Goal: Information Seeking & Learning: Learn about a topic

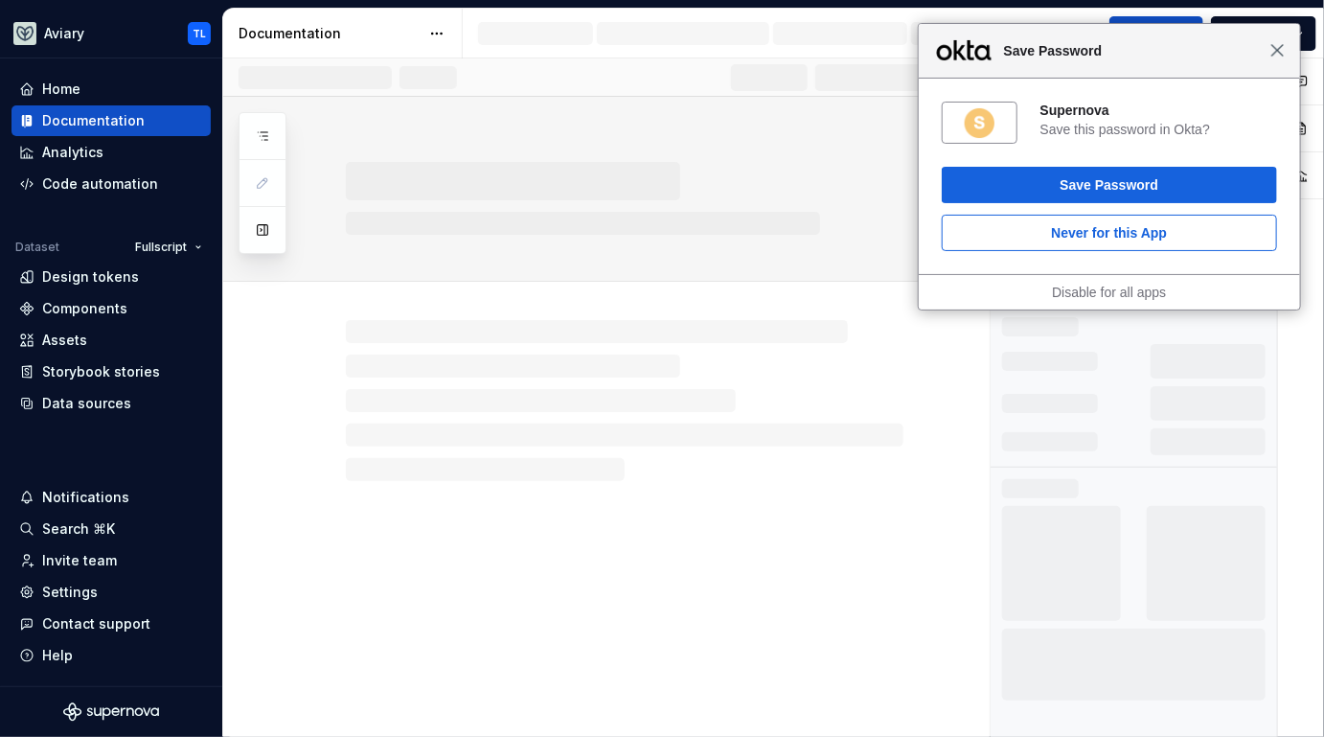
click at [1277, 50] on span "Close" at bounding box center [1277, 50] width 14 height 14
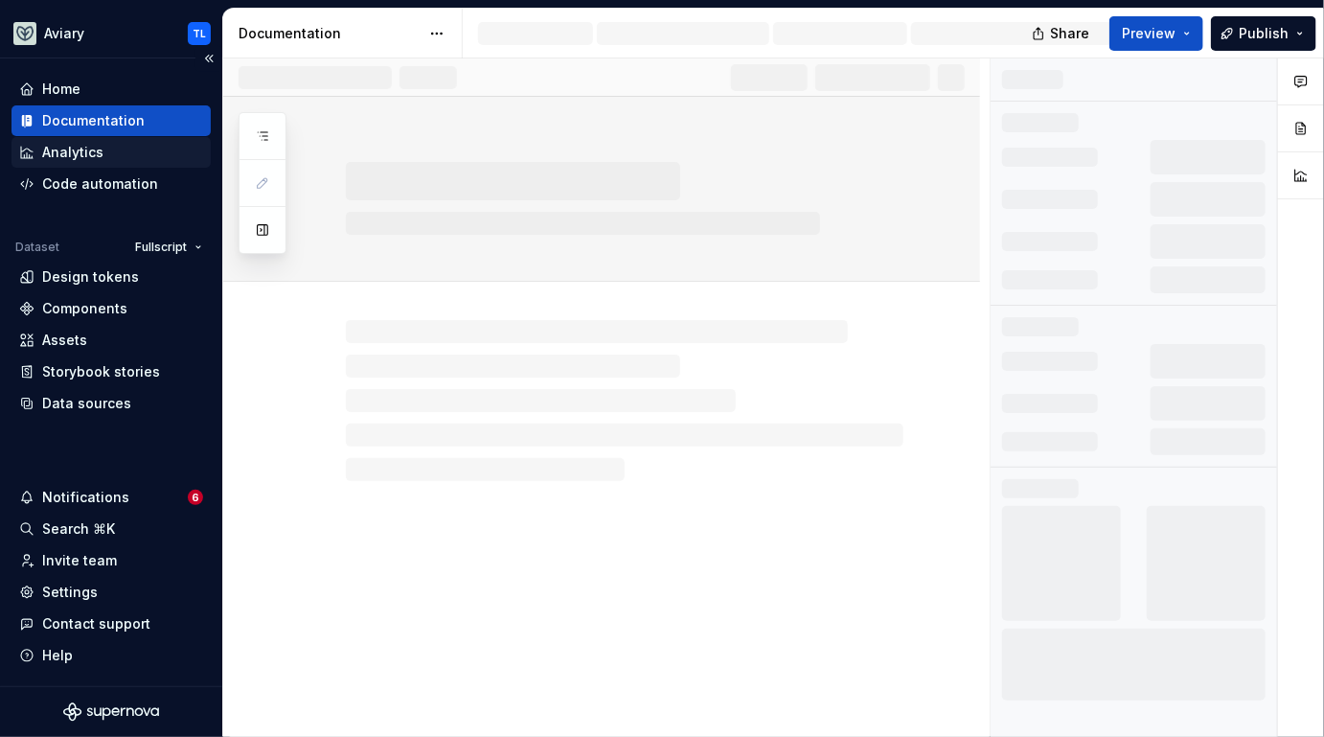
click at [56, 152] on div "Analytics" at bounding box center [72, 152] width 61 height 19
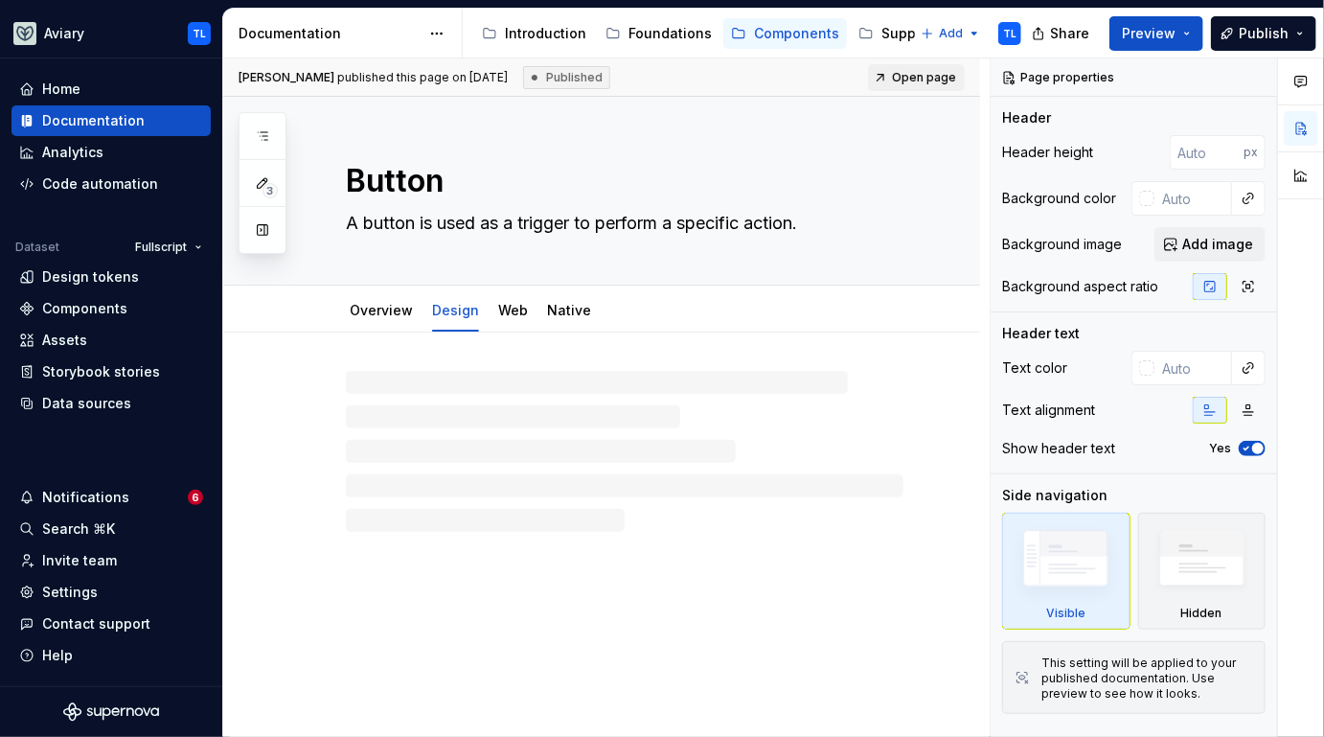
type textarea "*"
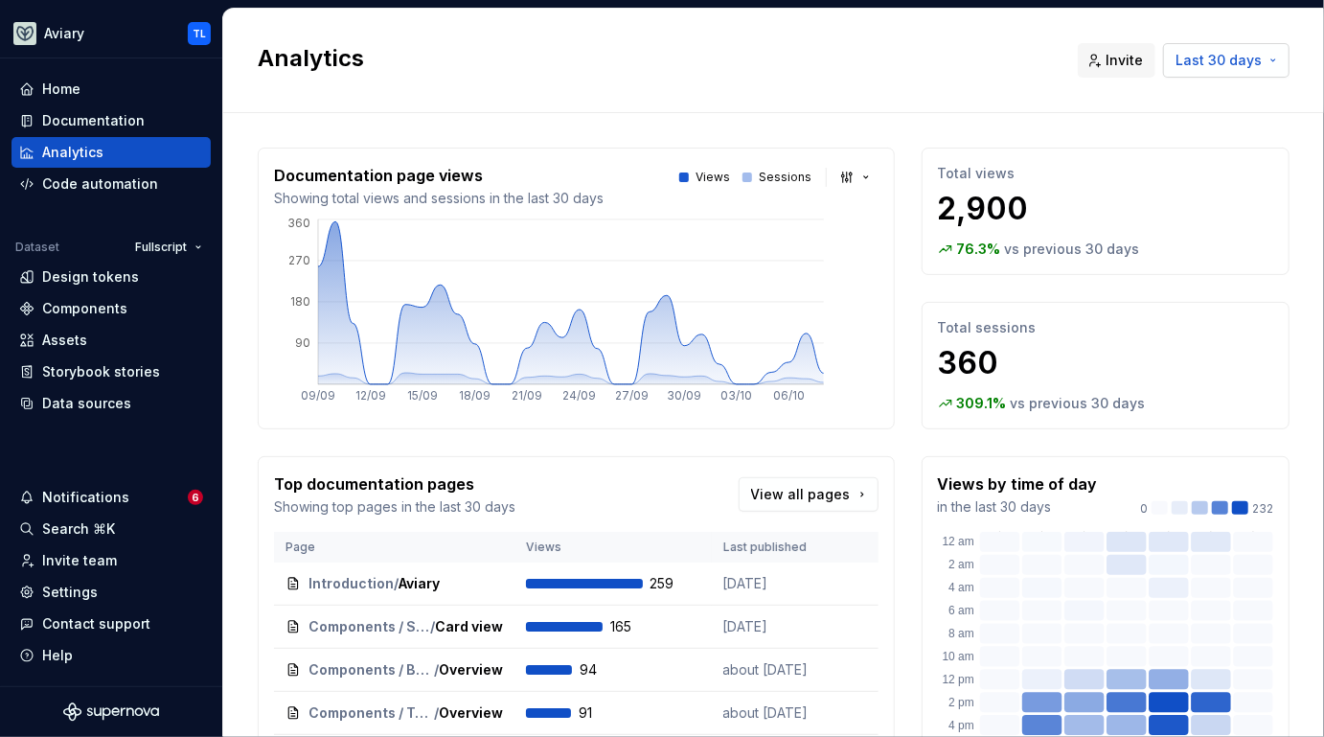
click at [1178, 67] on span "Last 30 days" at bounding box center [1219, 60] width 86 height 19
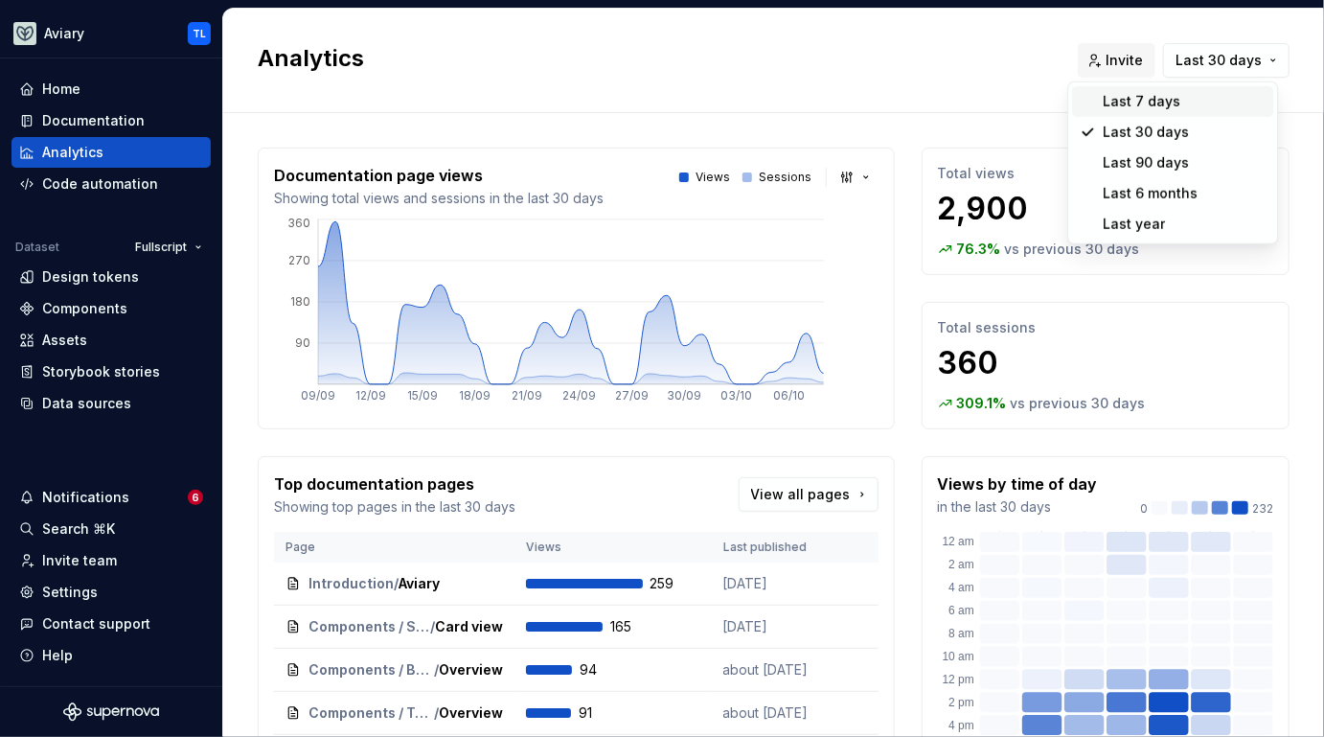
click at [1154, 103] on div "Last 7 days" at bounding box center [1142, 101] width 78 height 19
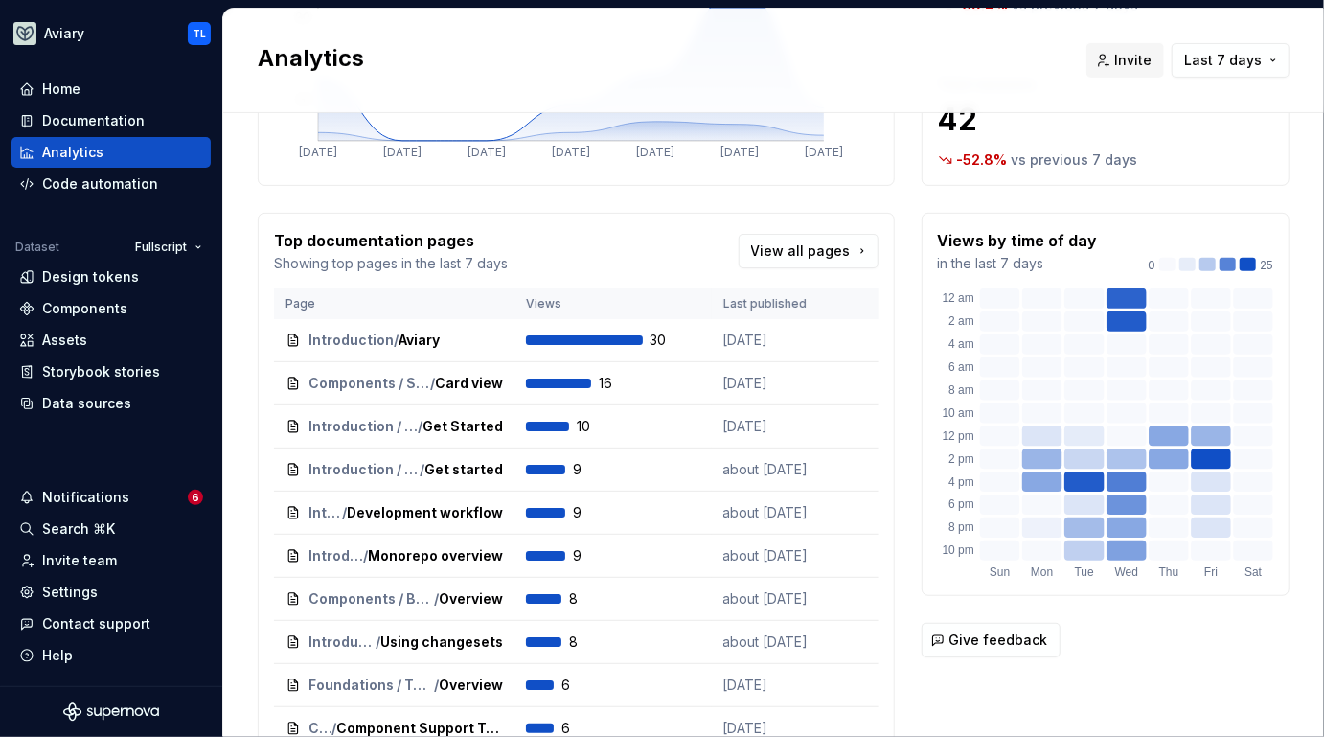
scroll to position [245, 0]
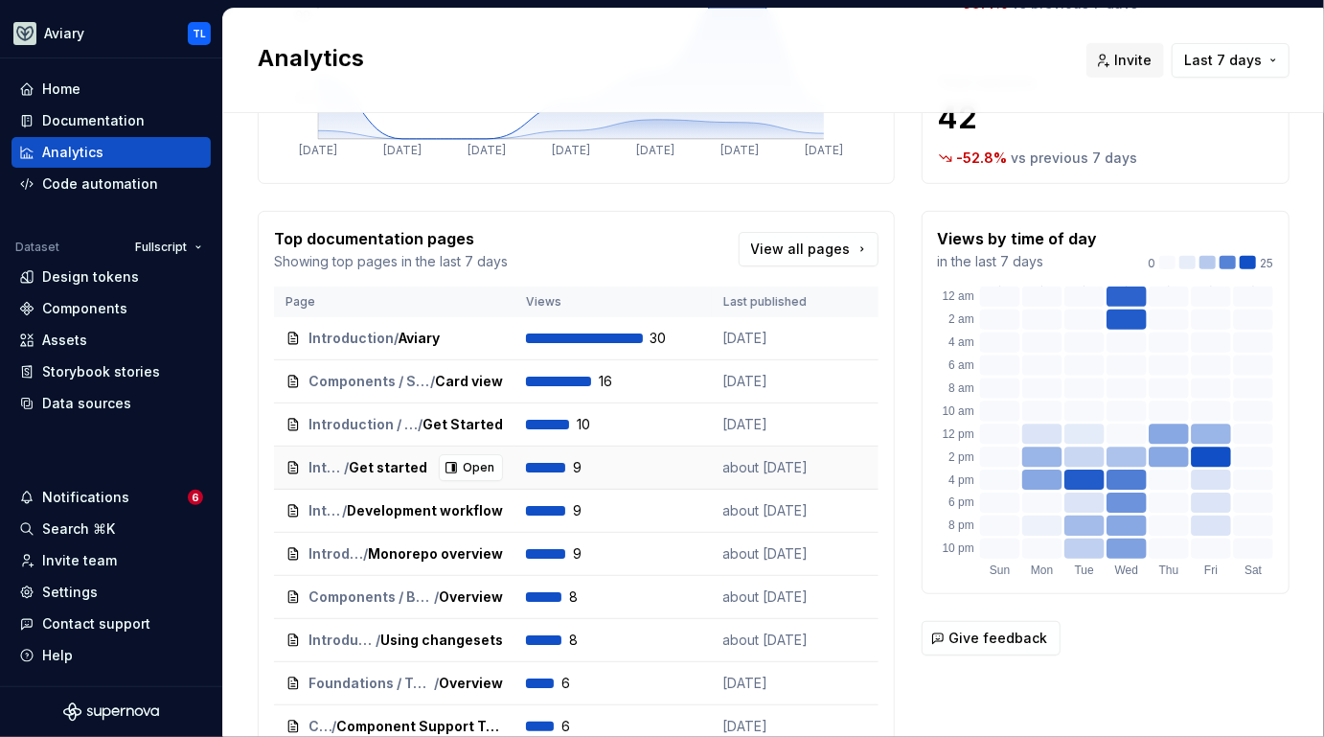
click at [366, 471] on span "Get started" at bounding box center [388, 467] width 79 height 19
click at [387, 471] on span "Get started" at bounding box center [388, 467] width 79 height 19
